Goal: Transaction & Acquisition: Purchase product/service

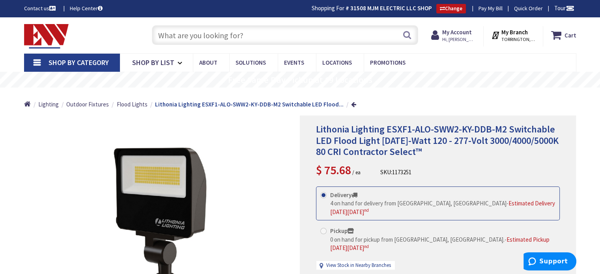
click at [273, 32] on input "text" at bounding box center [285, 35] width 266 height 20
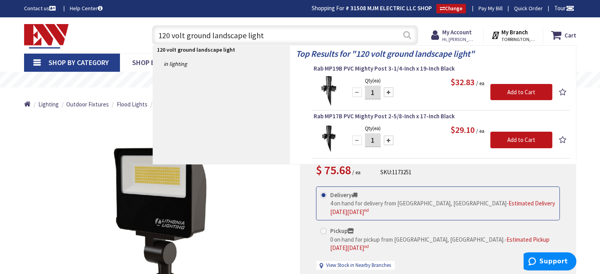
type input "120 volt ground landscape light"
click at [407, 35] on button "Search" at bounding box center [407, 35] width 10 height 18
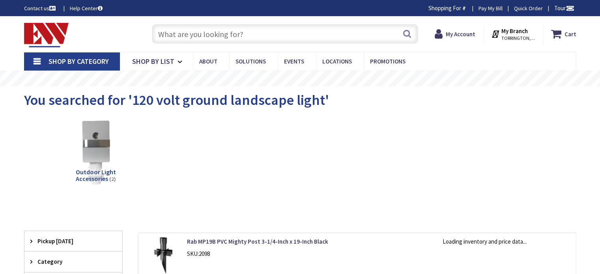
type input "[GEOGRAPHIC_DATA], [PERSON_NAME] 180 St. bet. [PERSON_NAME][GEOGRAPHIC_DATA] an…"
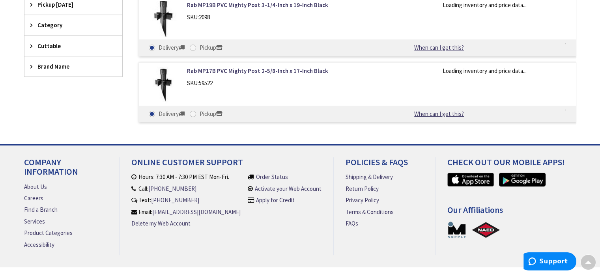
scroll to position [39, 0]
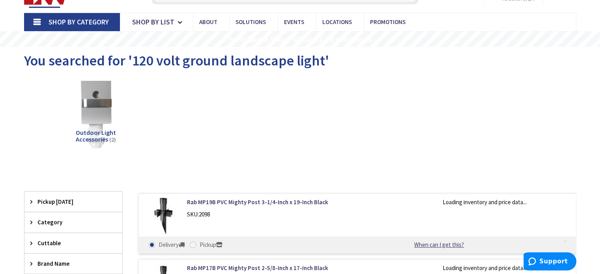
click at [110, 110] on img at bounding box center [95, 112] width 71 height 71
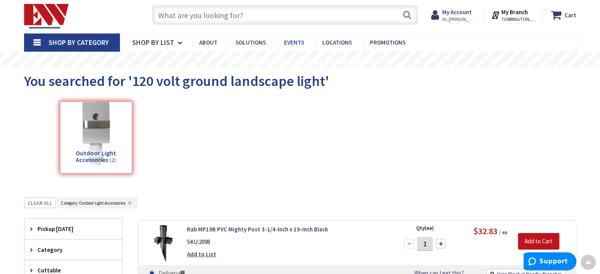
scroll to position [0, 0]
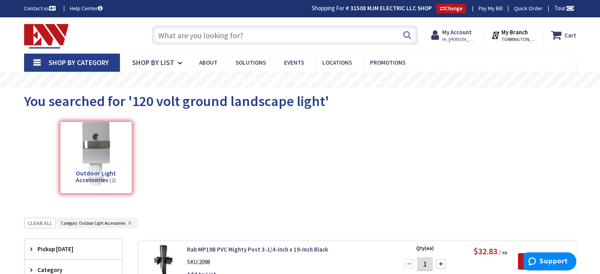
drag, startPoint x: 299, startPoint y: 35, endPoint x: 161, endPoint y: 32, distance: 137.7
click at [164, 32] on input "text" at bounding box center [285, 35] width 266 height 20
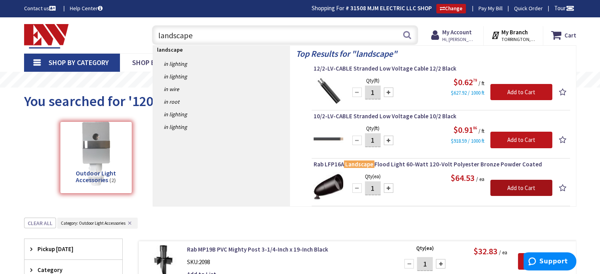
click at [510, 185] on input "Add to Cart" at bounding box center [521, 188] width 62 height 17
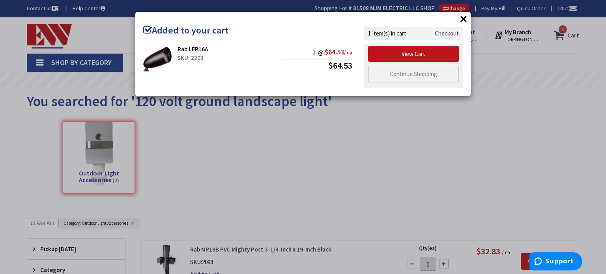
click at [467, 19] on button "×" at bounding box center [464, 19] width 12 height 12
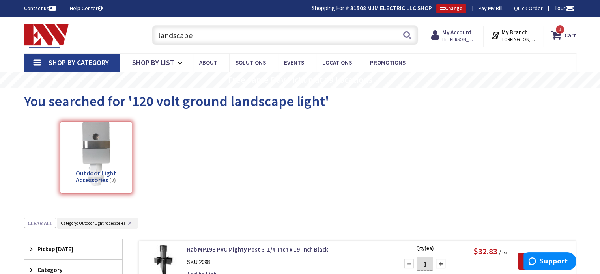
click at [293, 37] on input "landscape" at bounding box center [285, 35] width 266 height 20
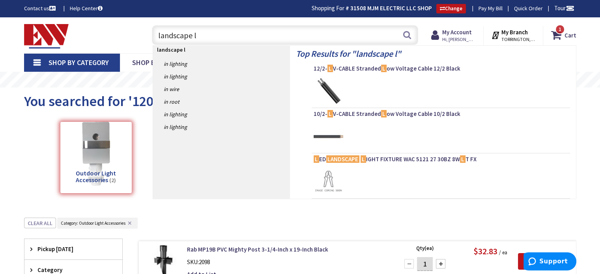
type input "landscape"
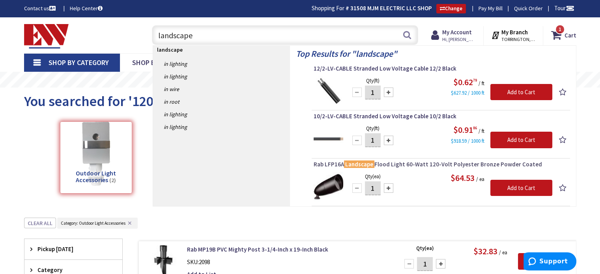
click at [328, 163] on span "Rab LFP16A Landscape Flood Light 60-Watt 120-Volt Polyester Bronze Powder Coated" at bounding box center [441, 165] width 254 height 8
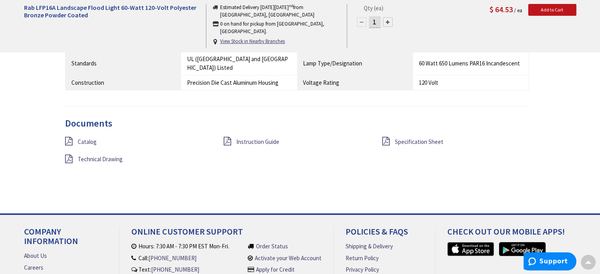
scroll to position [631, 0]
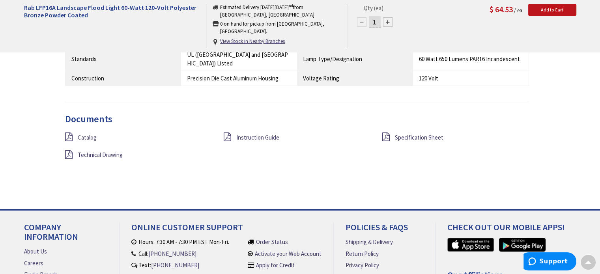
click at [87, 134] on span "Catalog" at bounding box center [87, 137] width 19 height 7
